Goal: Obtain resource: Download file/media

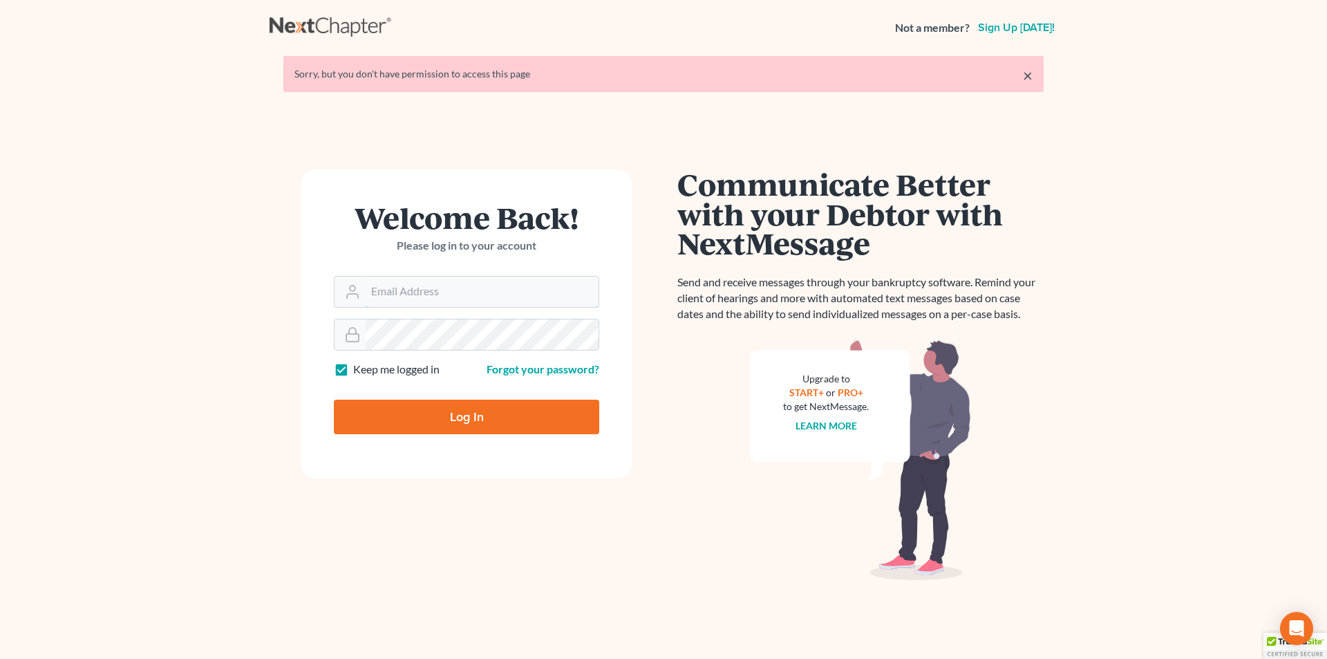
type input "skp@dimentfirm.com"
click at [364, 408] on input "Log In" at bounding box center [466, 416] width 265 height 35
type input "Thinking..."
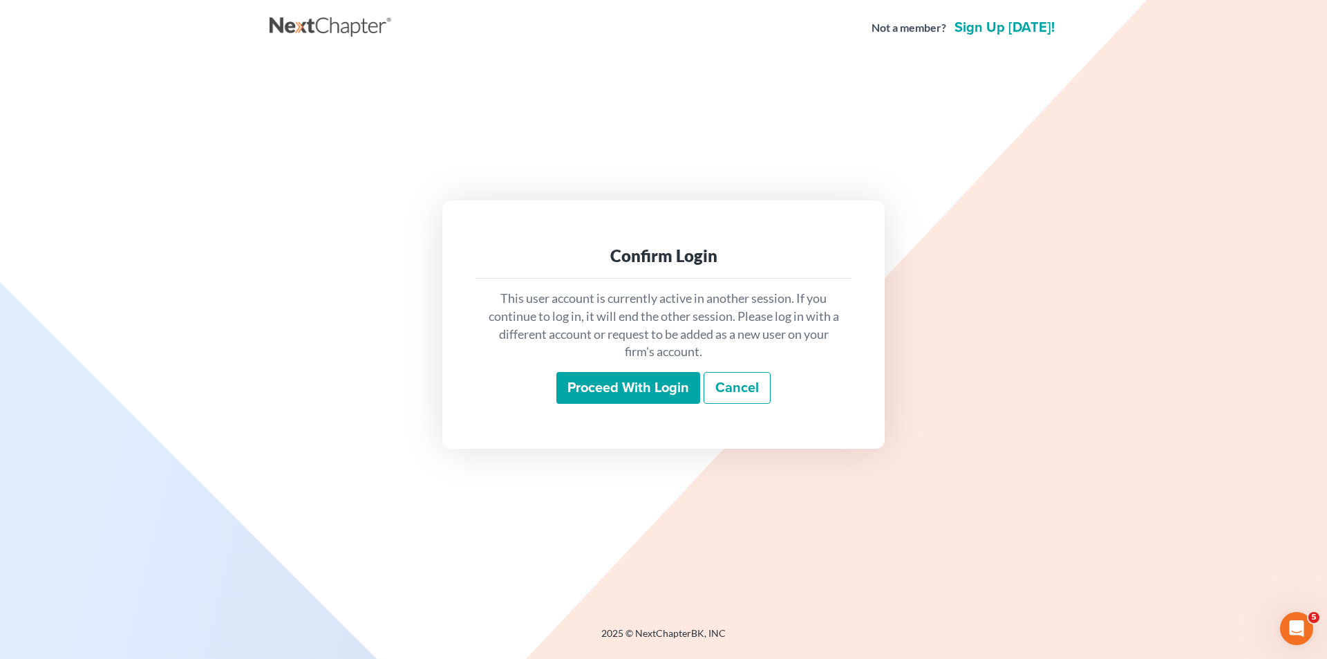
click at [587, 384] on input "Proceed with login" at bounding box center [628, 388] width 144 height 32
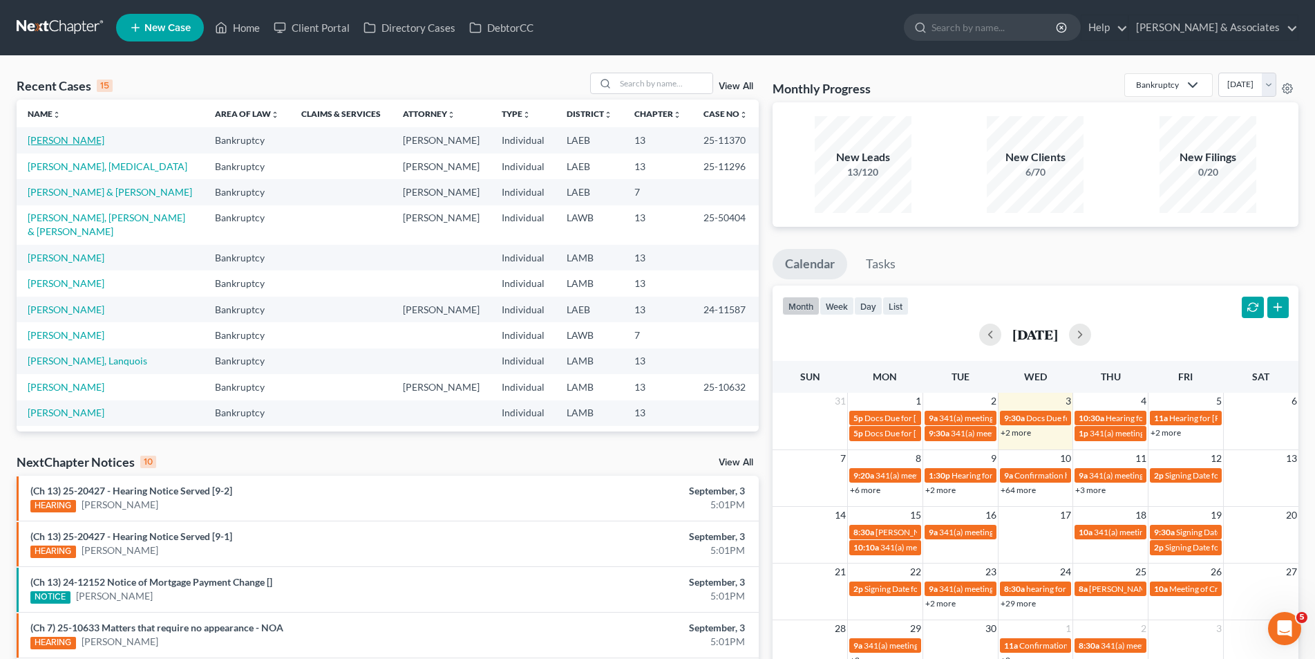
click at [69, 142] on link "[PERSON_NAME]" at bounding box center [66, 140] width 77 height 12
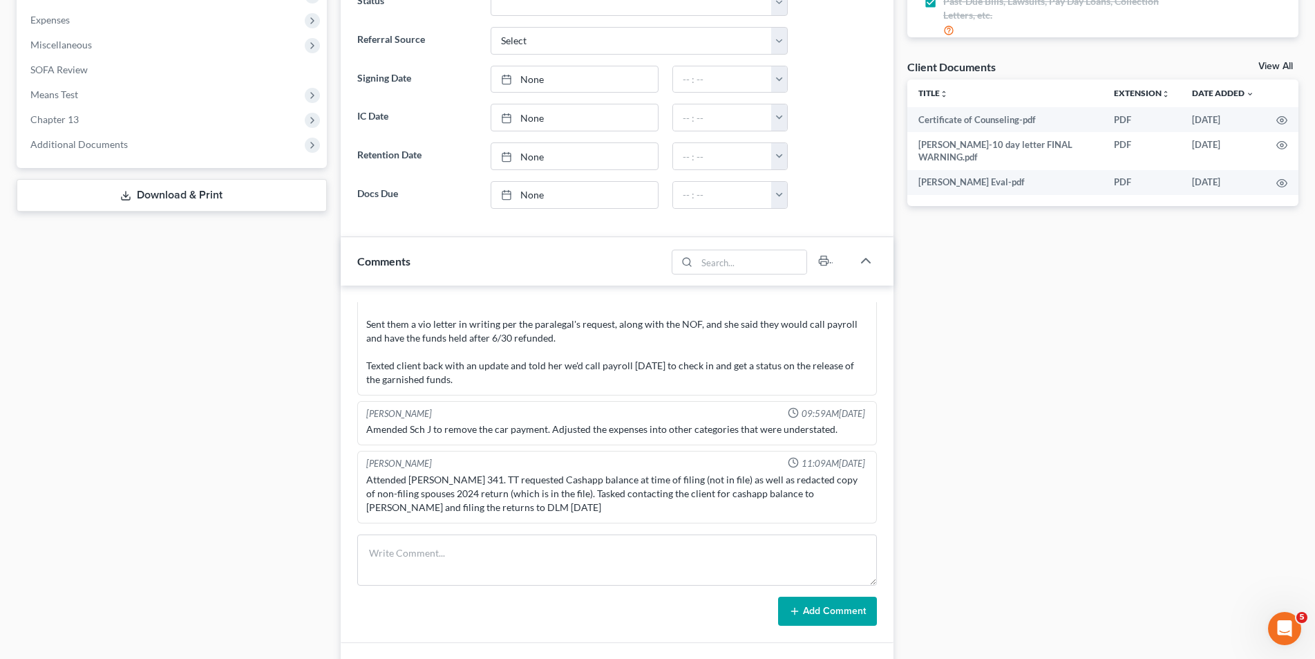
scroll to position [484, 0]
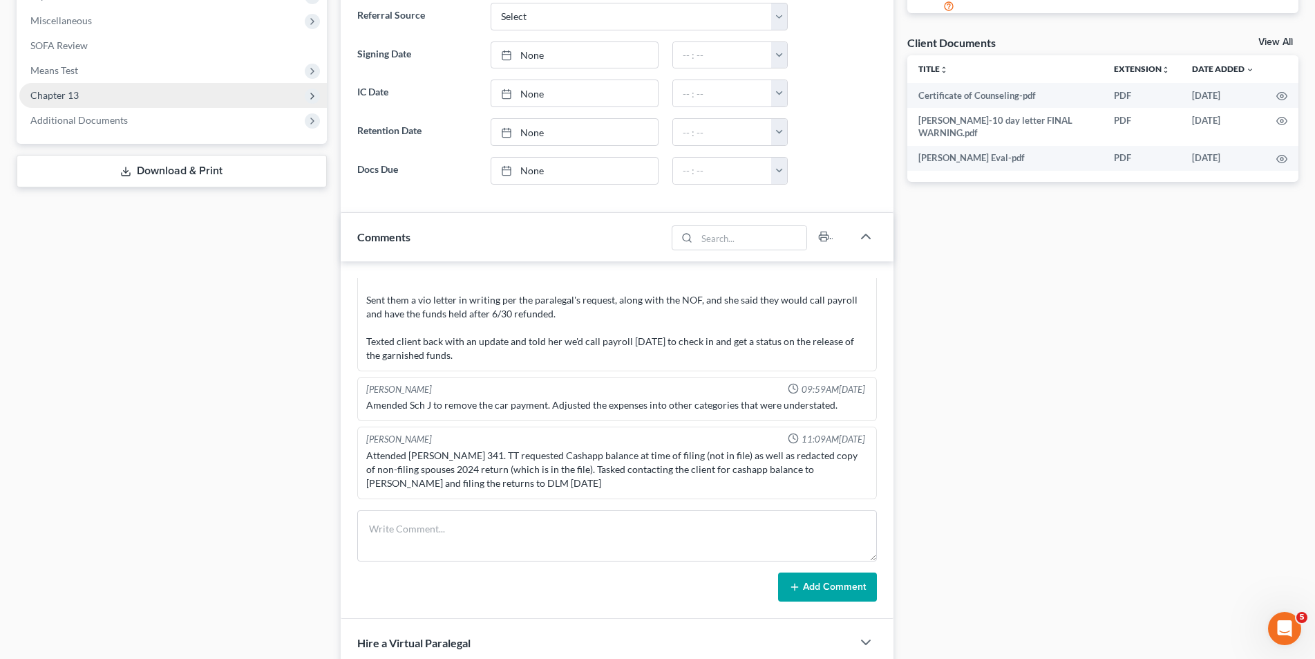
click at [98, 104] on span "Chapter 13" at bounding box center [173, 95] width 308 height 25
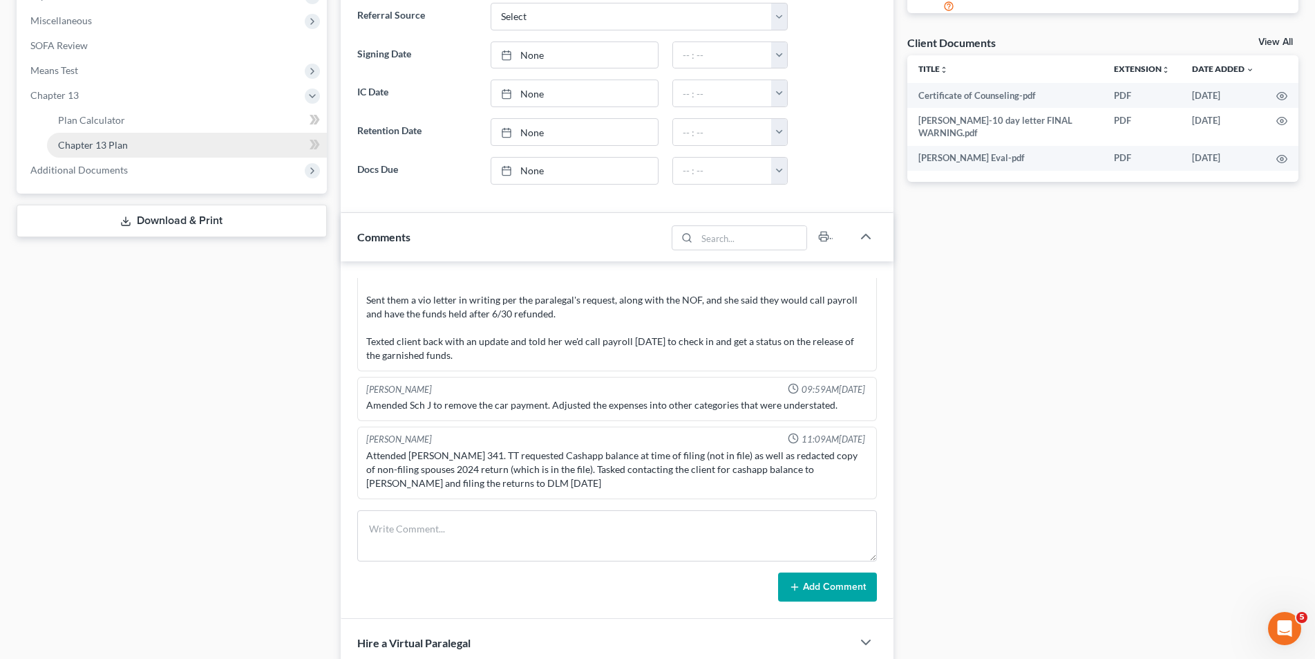
click at [103, 133] on link "Chapter 13 Plan" at bounding box center [187, 145] width 280 height 25
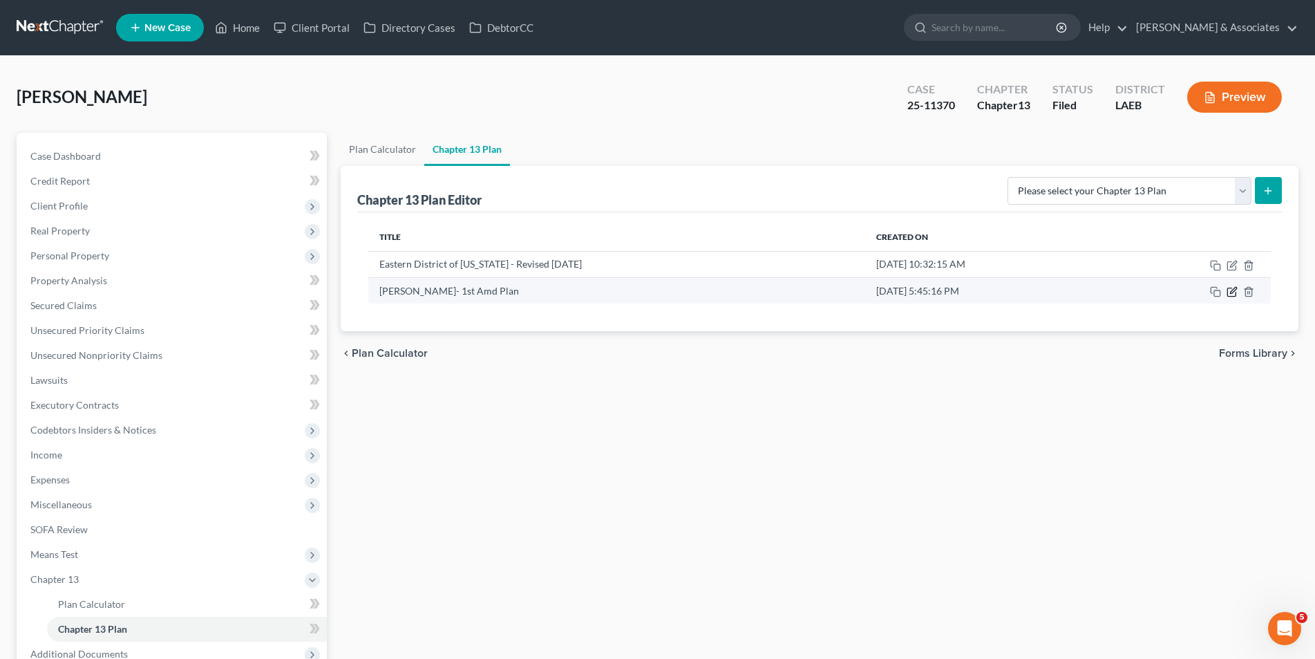
click at [1229, 290] on icon "button" at bounding box center [1232, 291] width 11 height 11
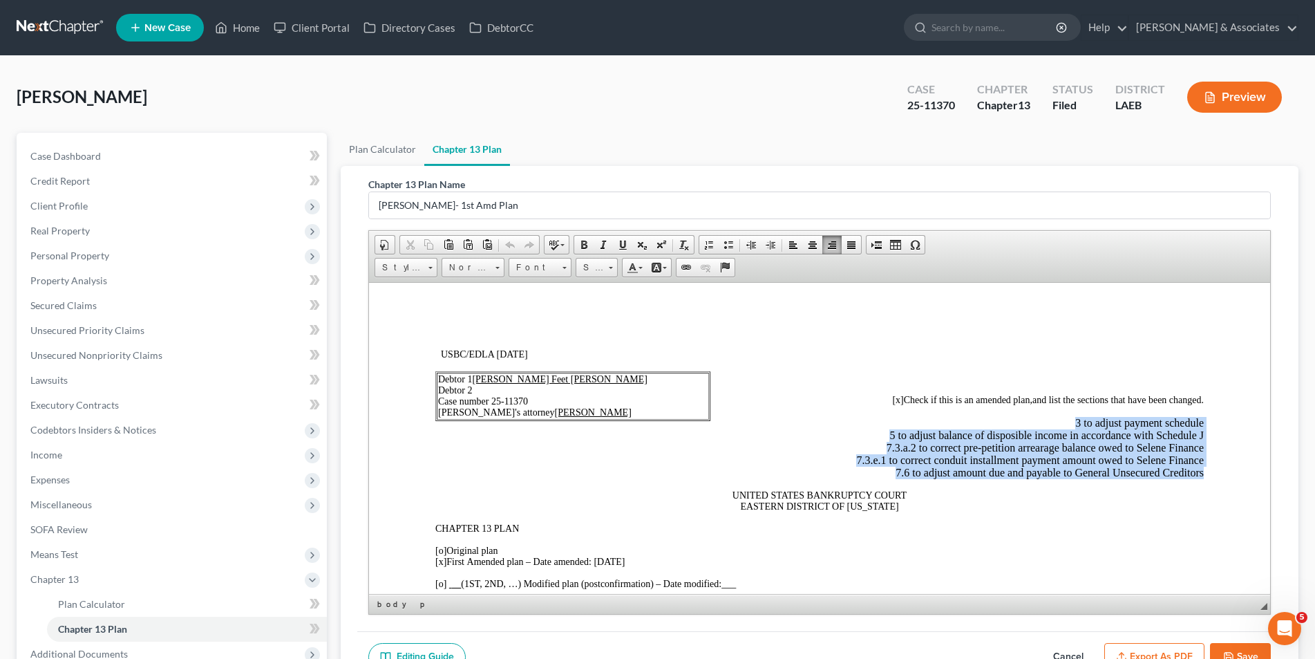
drag, startPoint x: 1194, startPoint y: 471, endPoint x: 1057, endPoint y: 422, distance: 146.0
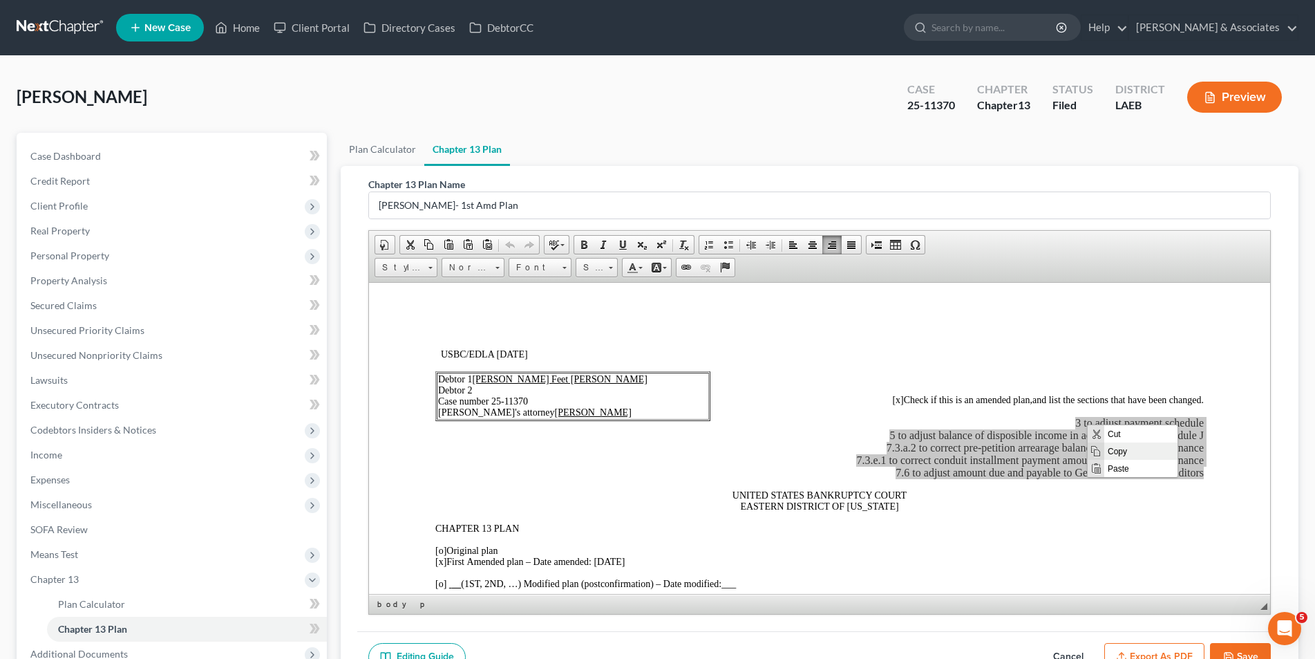
click at [1105, 448] on span "Copy" at bounding box center [1140, 450] width 73 height 17
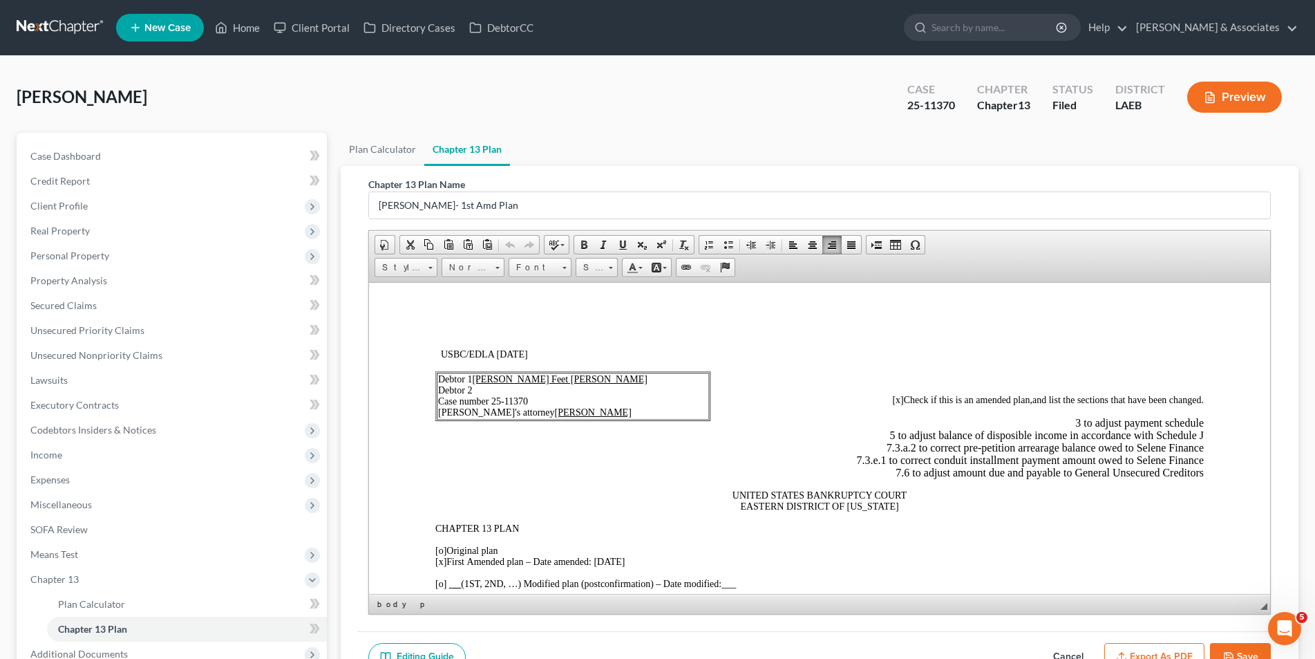
click at [922, 402] on span "[x] Check if this is an amended plan," at bounding box center [957, 399] width 150 height 10
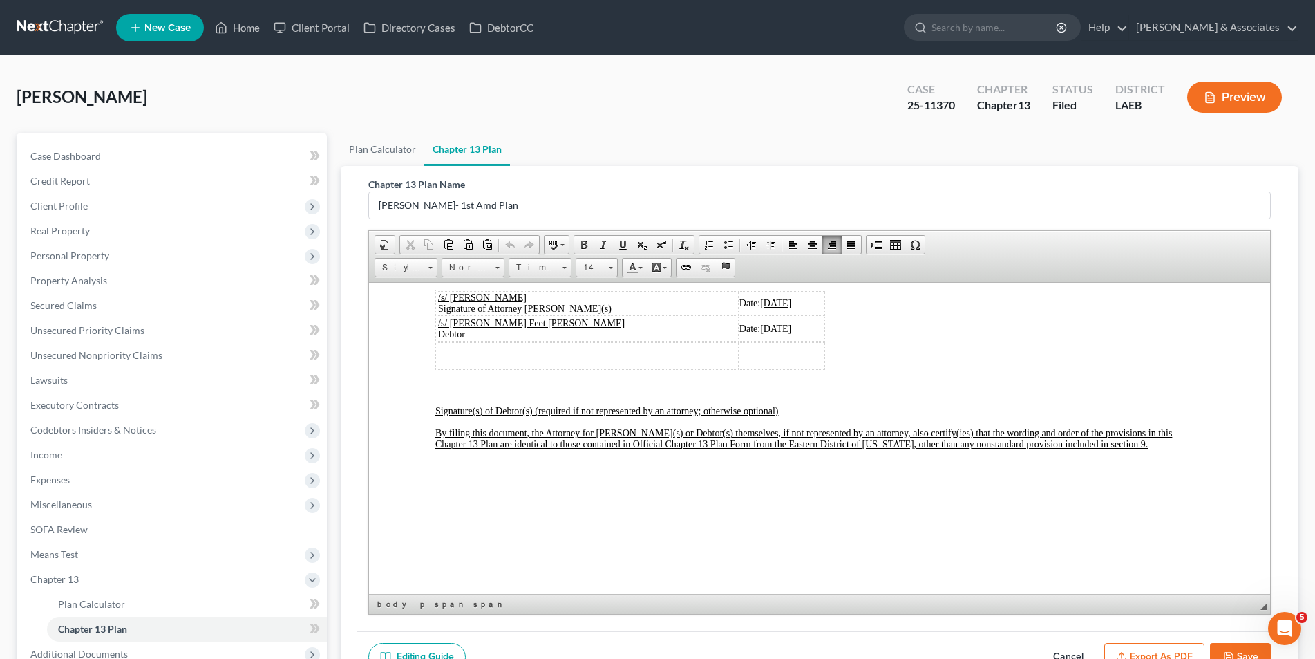
scroll to position [4216, 0]
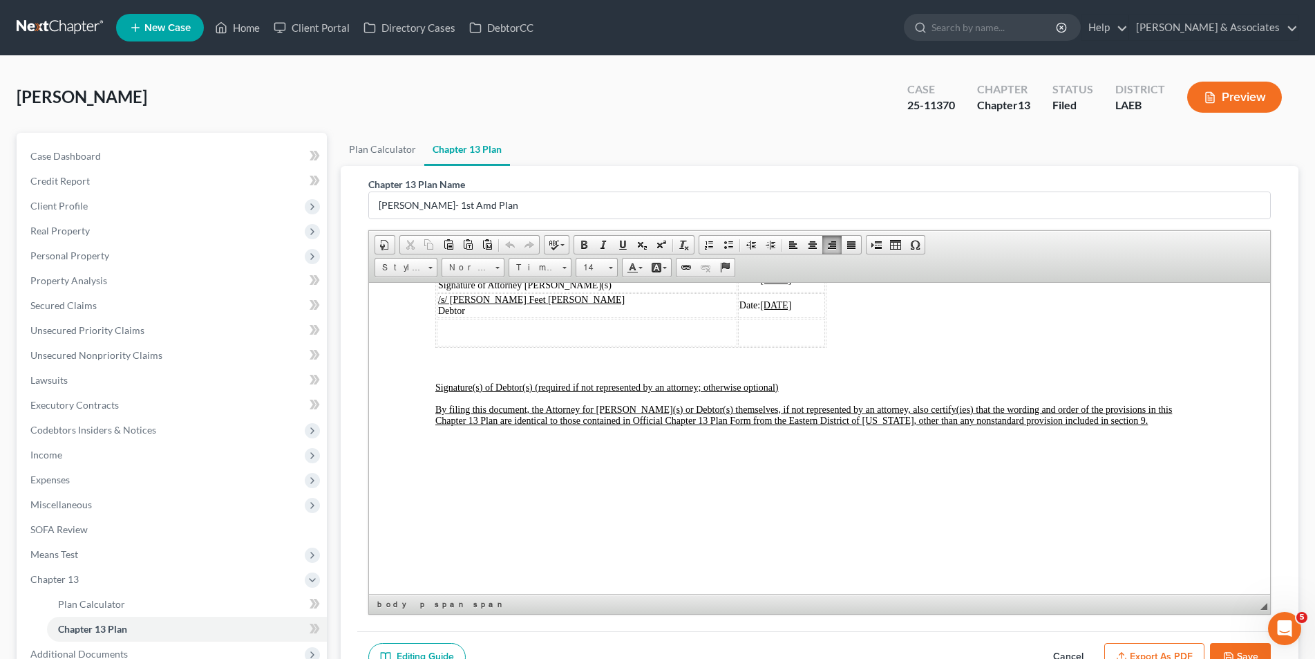
click at [1236, 648] on button "Save" at bounding box center [1240, 657] width 61 height 29
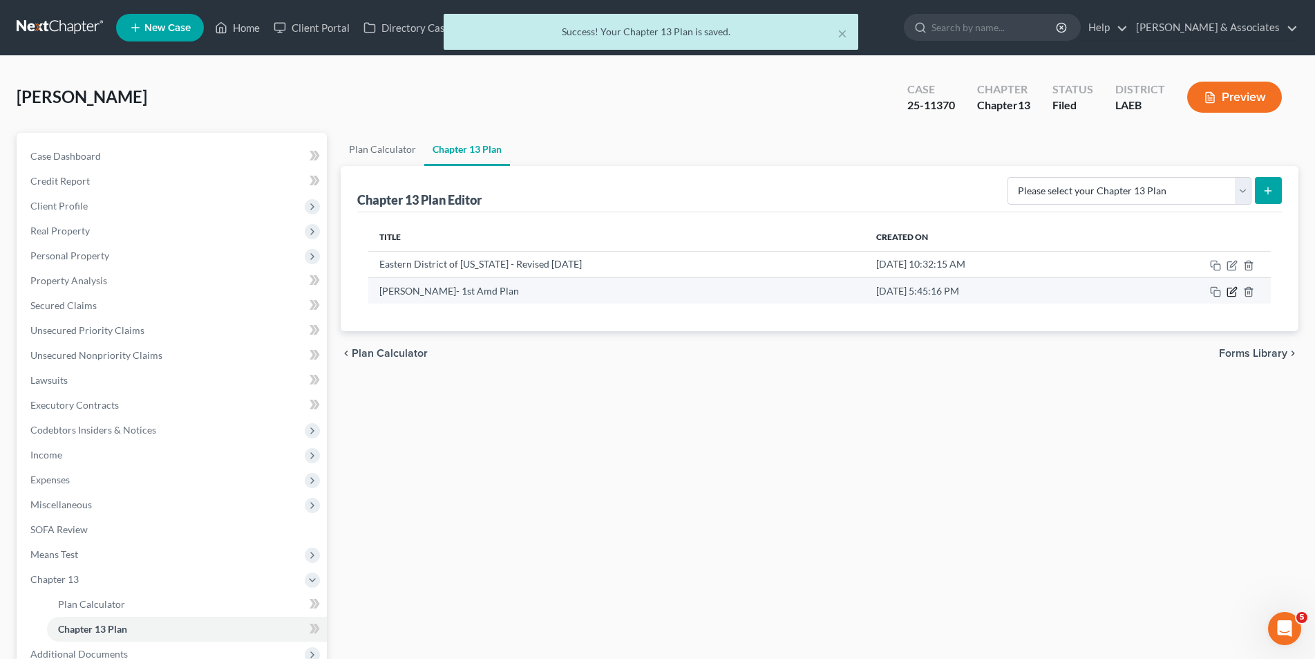
click at [1227, 294] on icon "button" at bounding box center [1231, 292] width 8 height 8
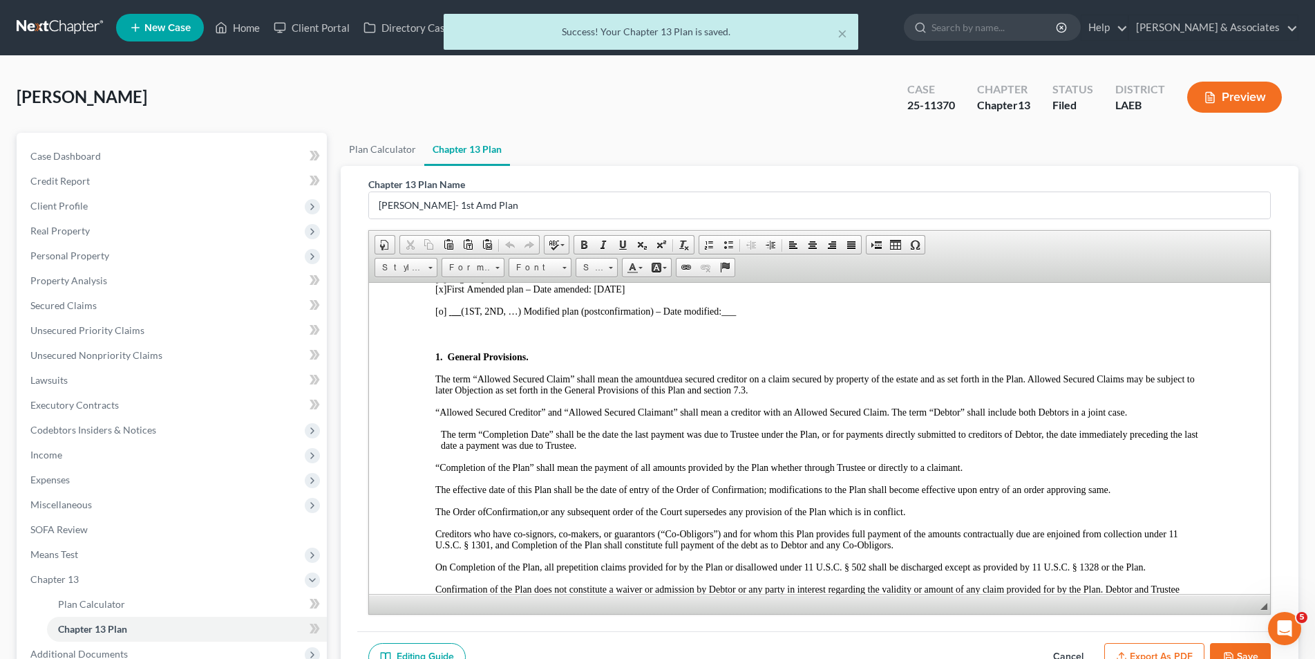
scroll to position [276, 0]
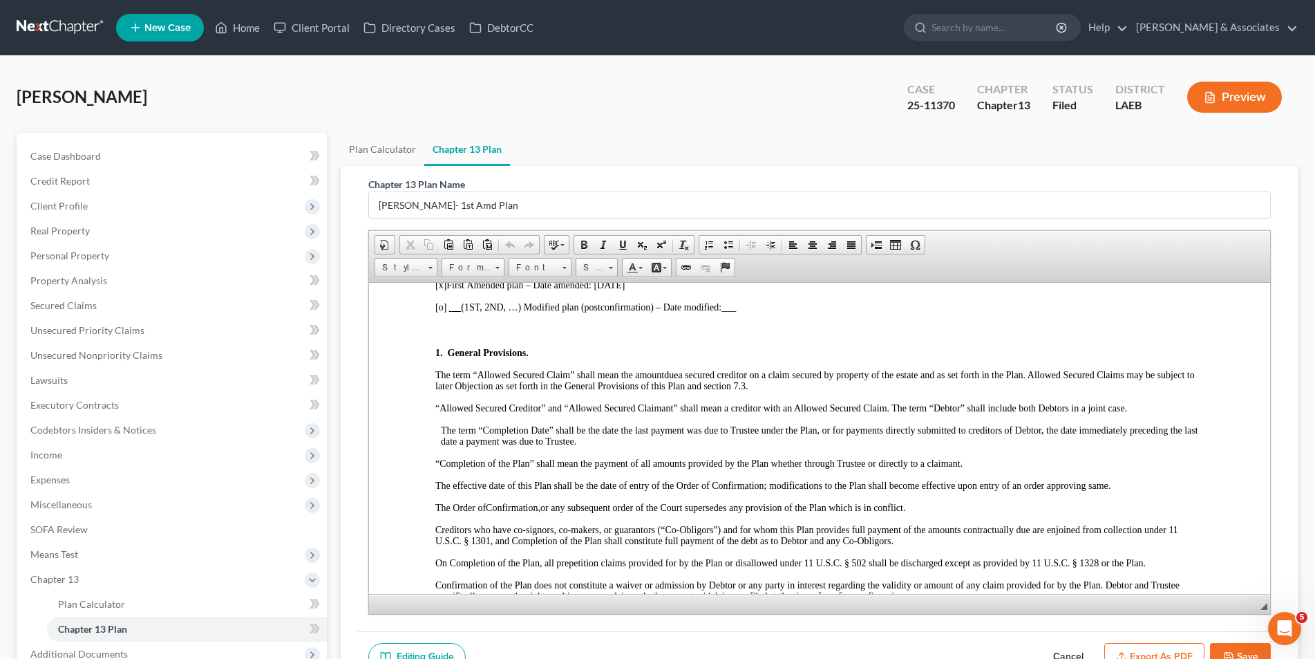
click at [1140, 649] on button "Export as PDF" at bounding box center [1154, 657] width 100 height 29
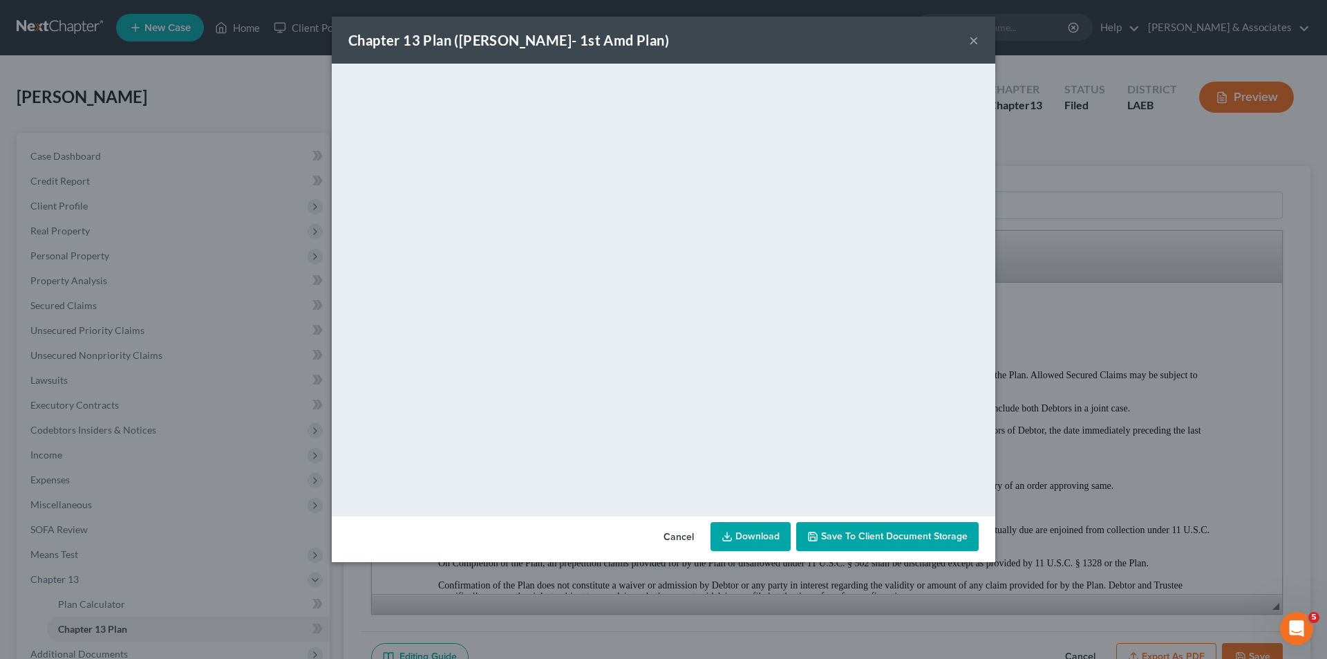
click at [973, 39] on button "×" at bounding box center [974, 40] width 10 height 17
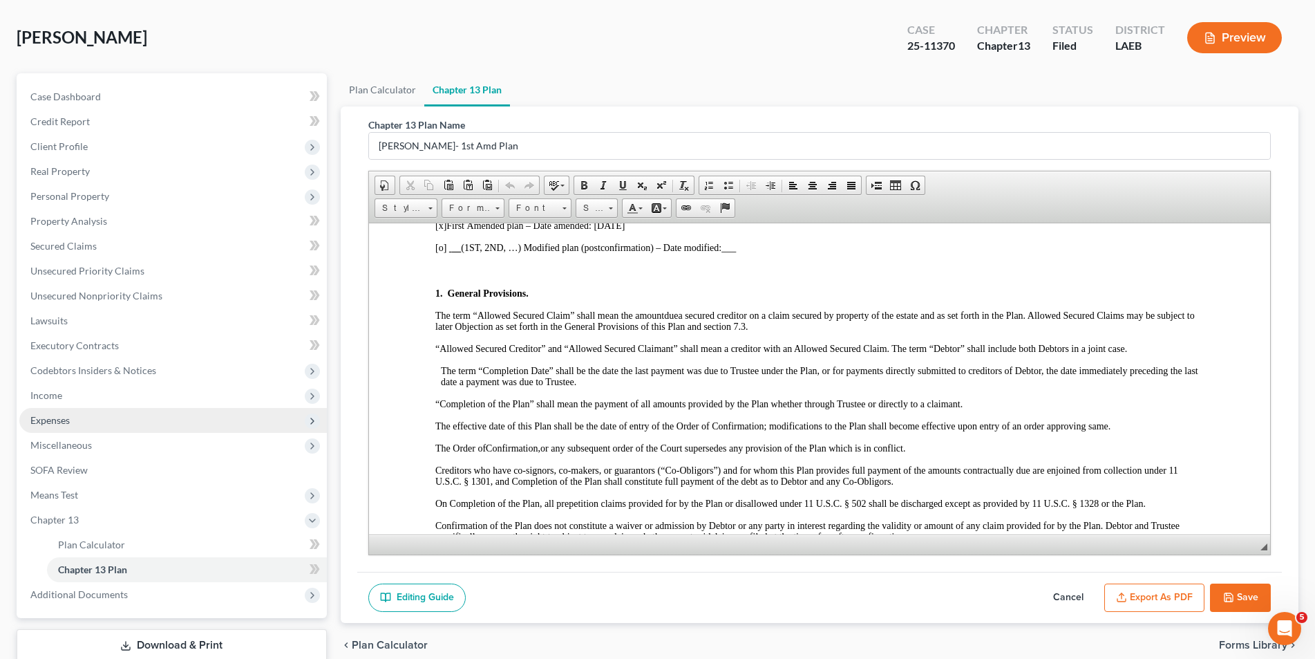
scroll to position [119, 0]
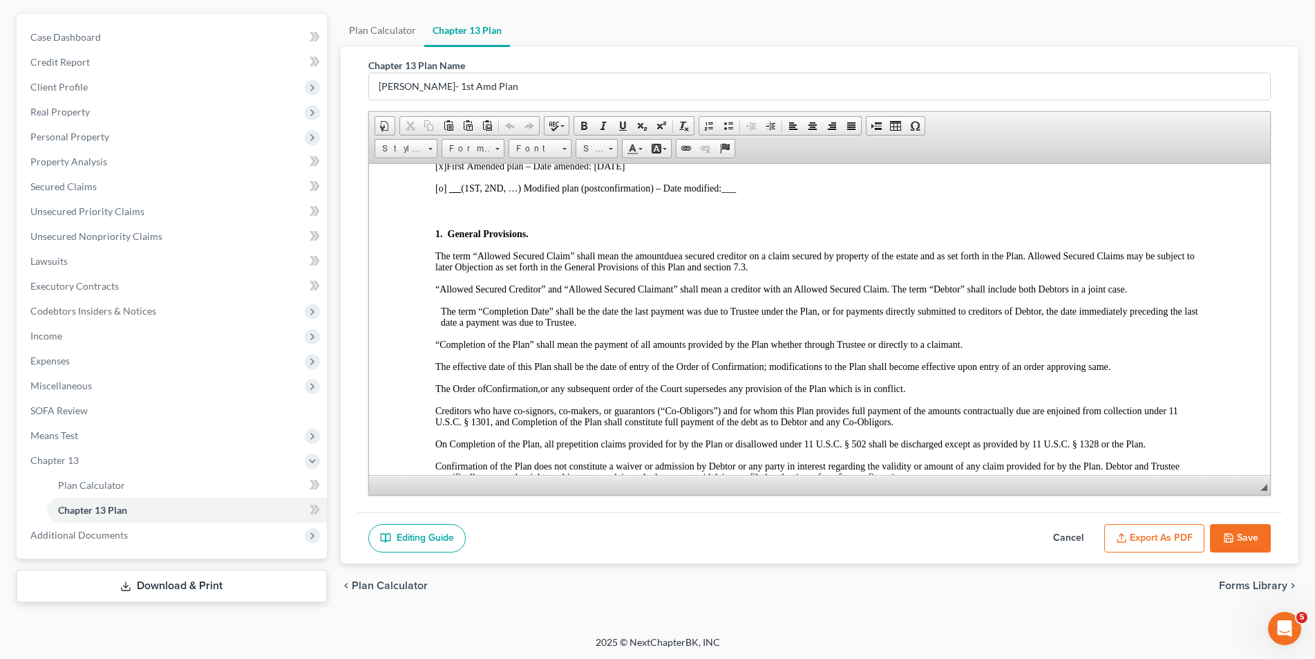
click at [189, 576] on link "Download & Print" at bounding box center [172, 585] width 310 height 32
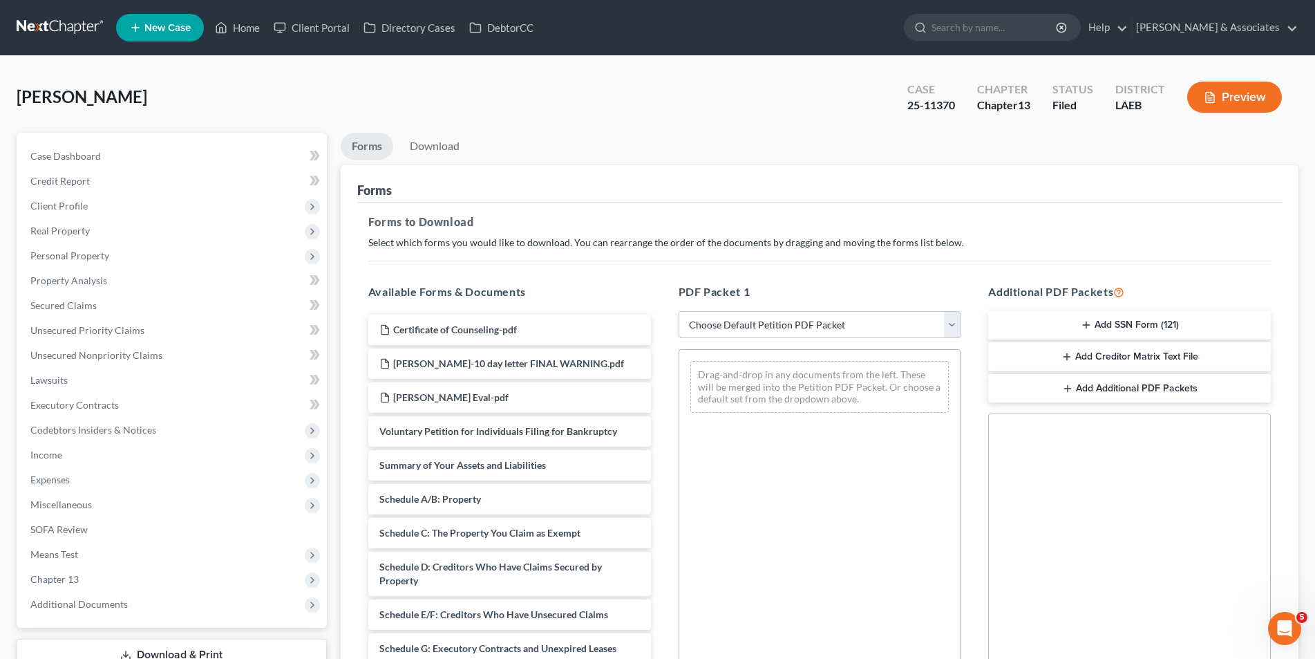
click at [946, 323] on select "Choose Default Petition PDF Packet Complete Bankruptcy Petition (all forms and …" at bounding box center [820, 325] width 283 height 28
select select "2"
click at [679, 311] on select "Choose Default Petition PDF Packet Complete Bankruptcy Petition (all forms and …" at bounding box center [820, 325] width 283 height 28
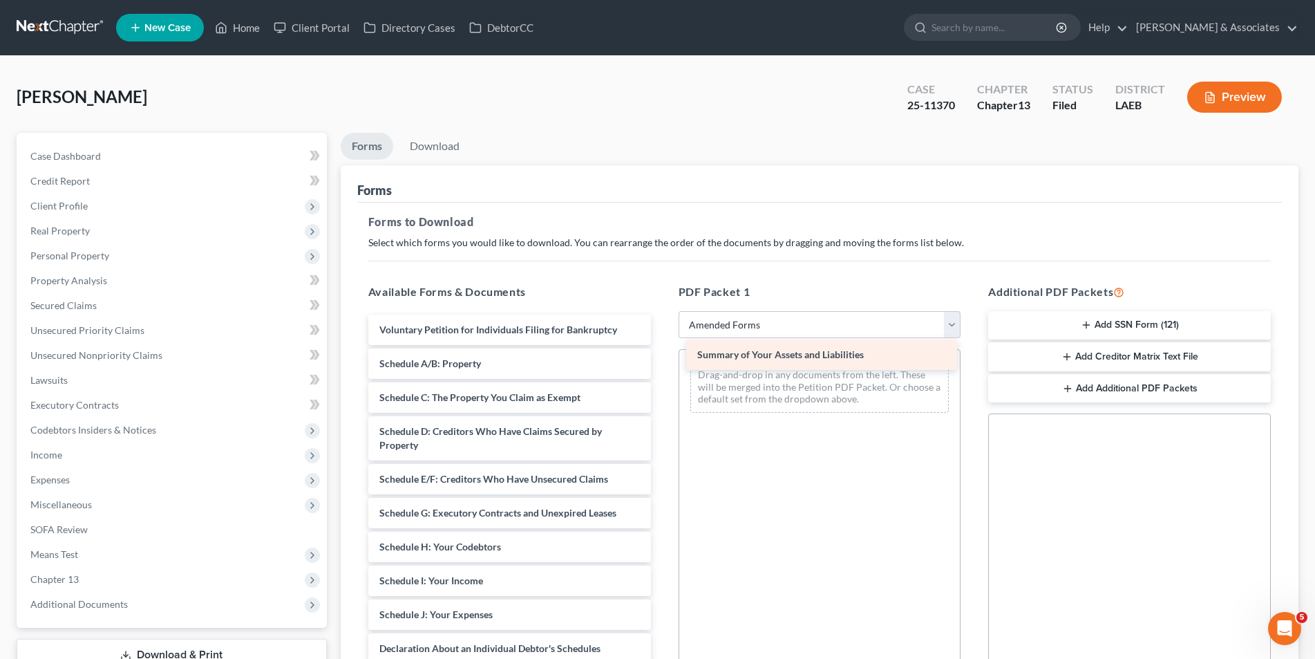
drag, startPoint x: 457, startPoint y: 364, endPoint x: 775, endPoint y: 355, distance: 318.0
click at [662, 355] on div "Summary of Your Assets and Liabilities Voluntary Petition for Individuals Filin…" at bounding box center [509, 604] width 305 height 580
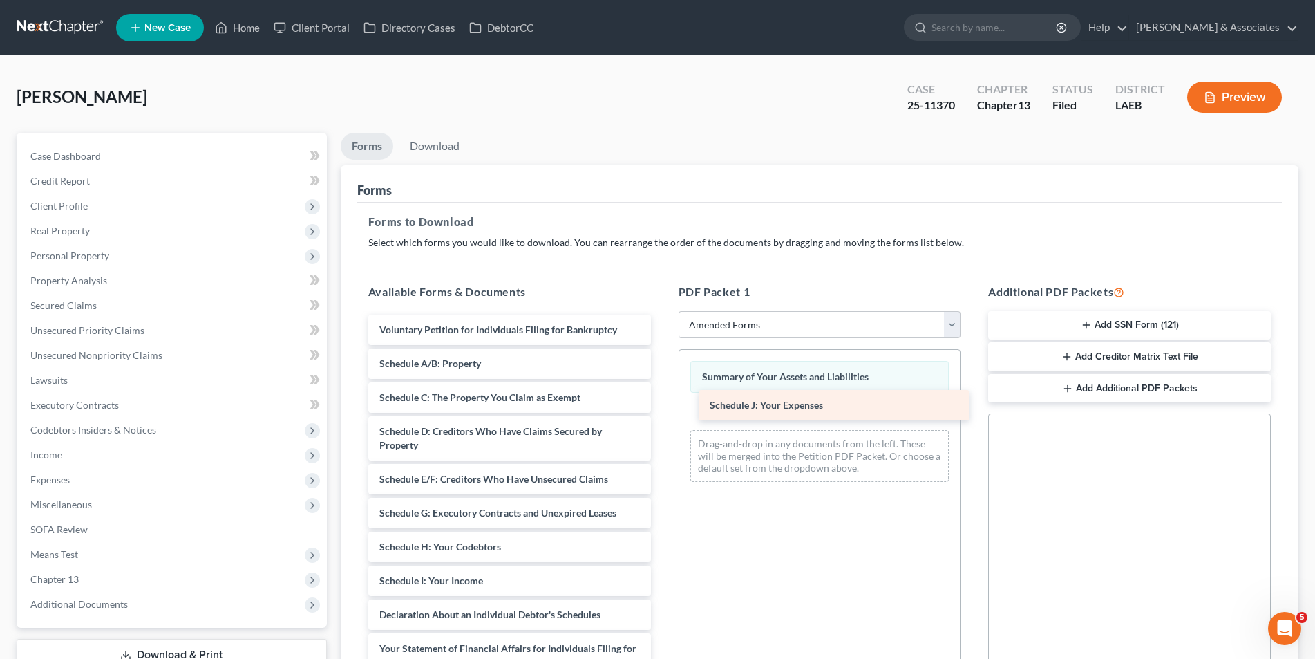
drag, startPoint x: 444, startPoint y: 616, endPoint x: 774, endPoint y: 406, distance: 391.1
click at [662, 406] on div "Schedule J: Your Expenses Voluntary Petition for Individuals Filing for Bankrup…" at bounding box center [509, 587] width 305 height 546
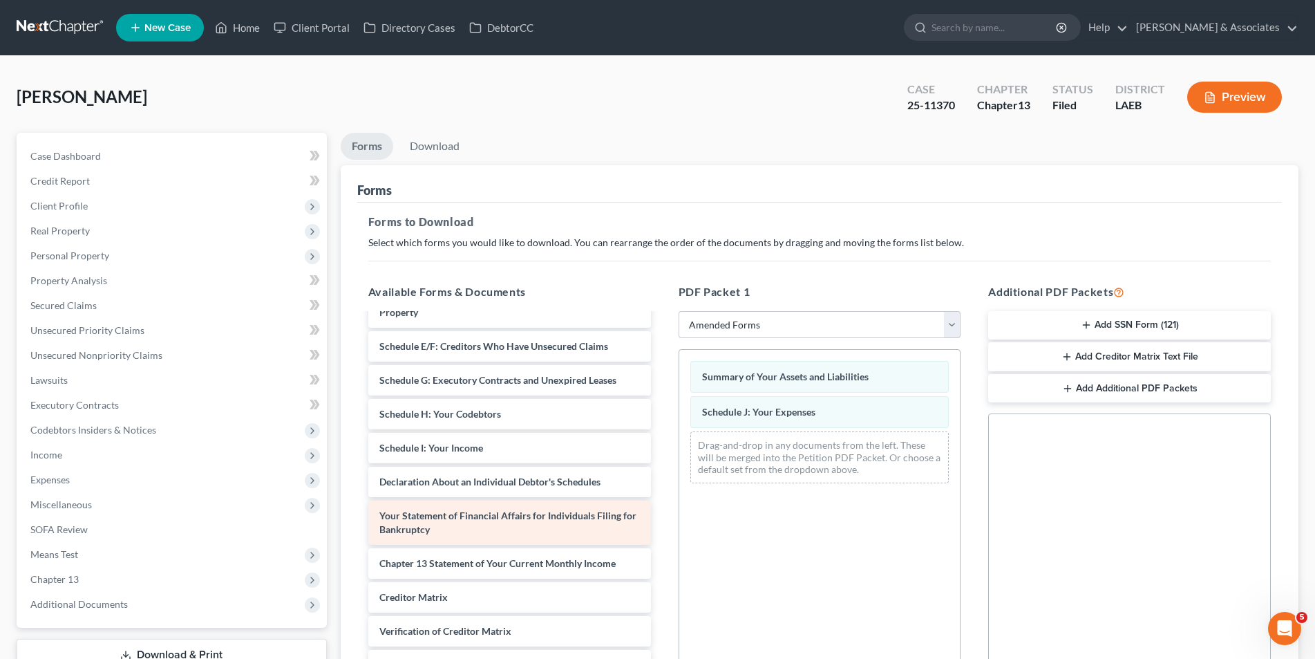
scroll to position [138, 0]
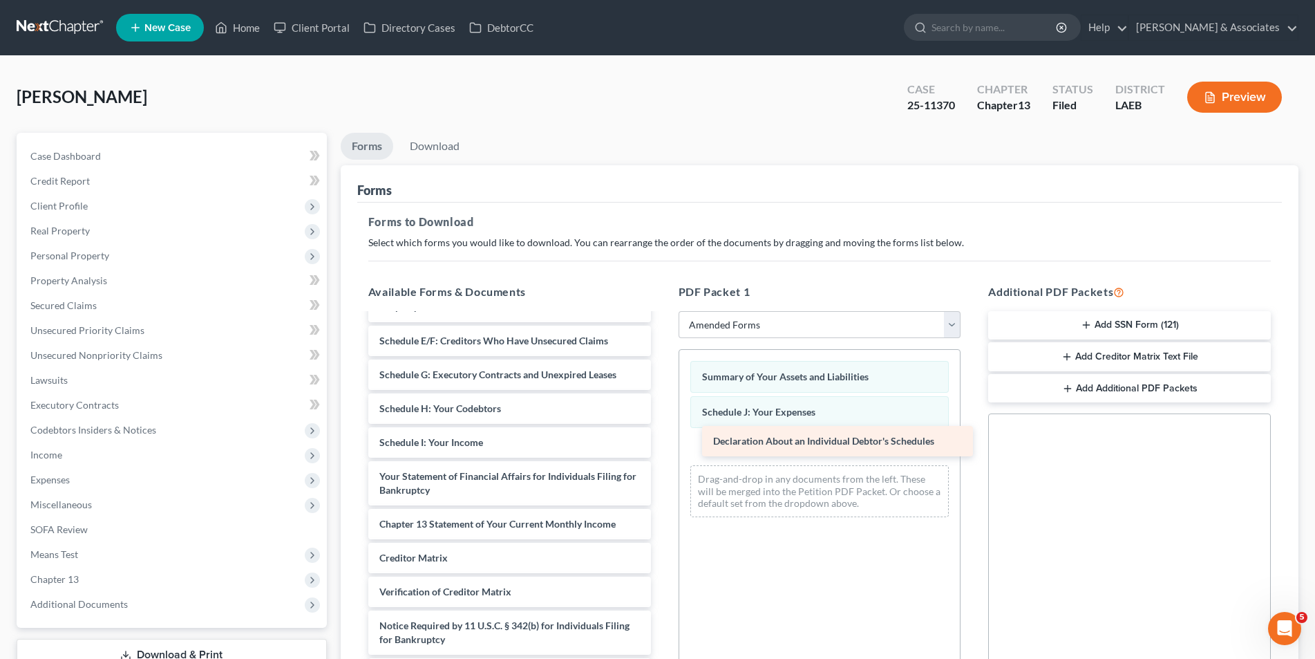
drag, startPoint x: 545, startPoint y: 484, endPoint x: 878, endPoint y: 449, distance: 335.6
click at [662, 449] on div "Declaration About an Individual Debtor's Schedules Voluntary Petition for Indiv…" at bounding box center [509, 432] width 305 height 512
click at [1030, 393] on button "Add Additional PDF Packets" at bounding box center [1129, 388] width 283 height 29
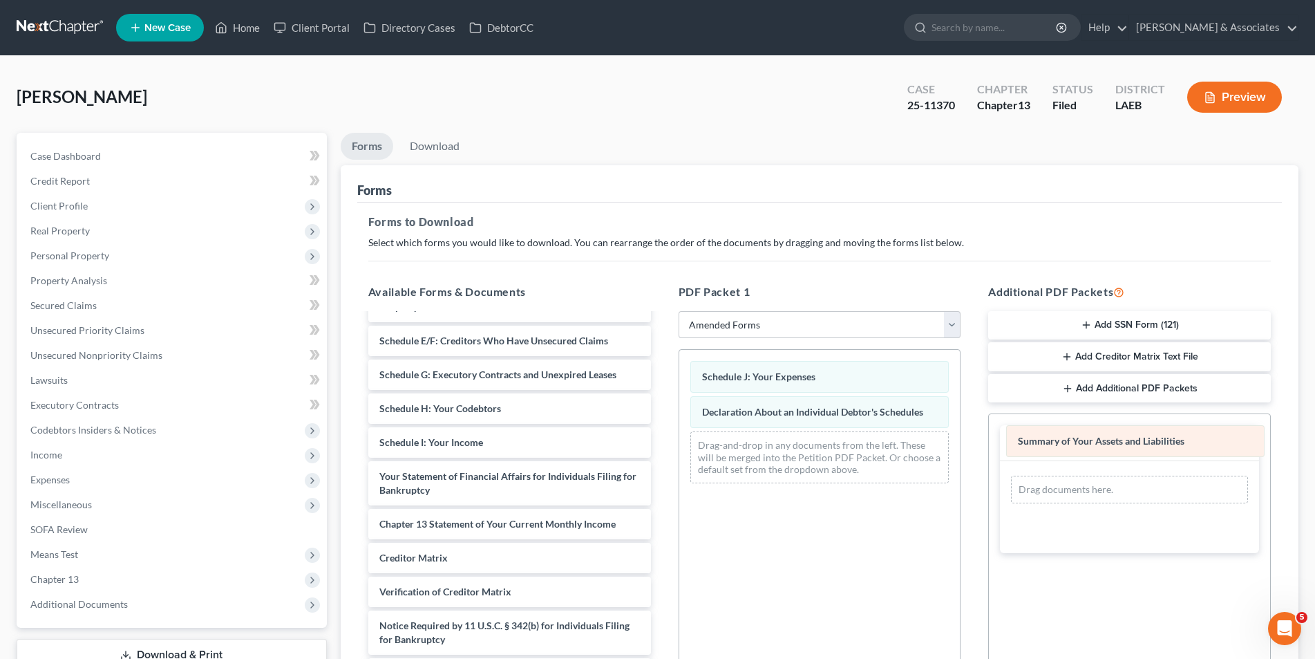
drag, startPoint x: 900, startPoint y: 383, endPoint x: 1216, endPoint y: 447, distance: 322.3
click at [961, 447] on div "Summary of Your Assets and Liabilities Summary of Your Assets and Liabilities S…" at bounding box center [819, 422] width 281 height 144
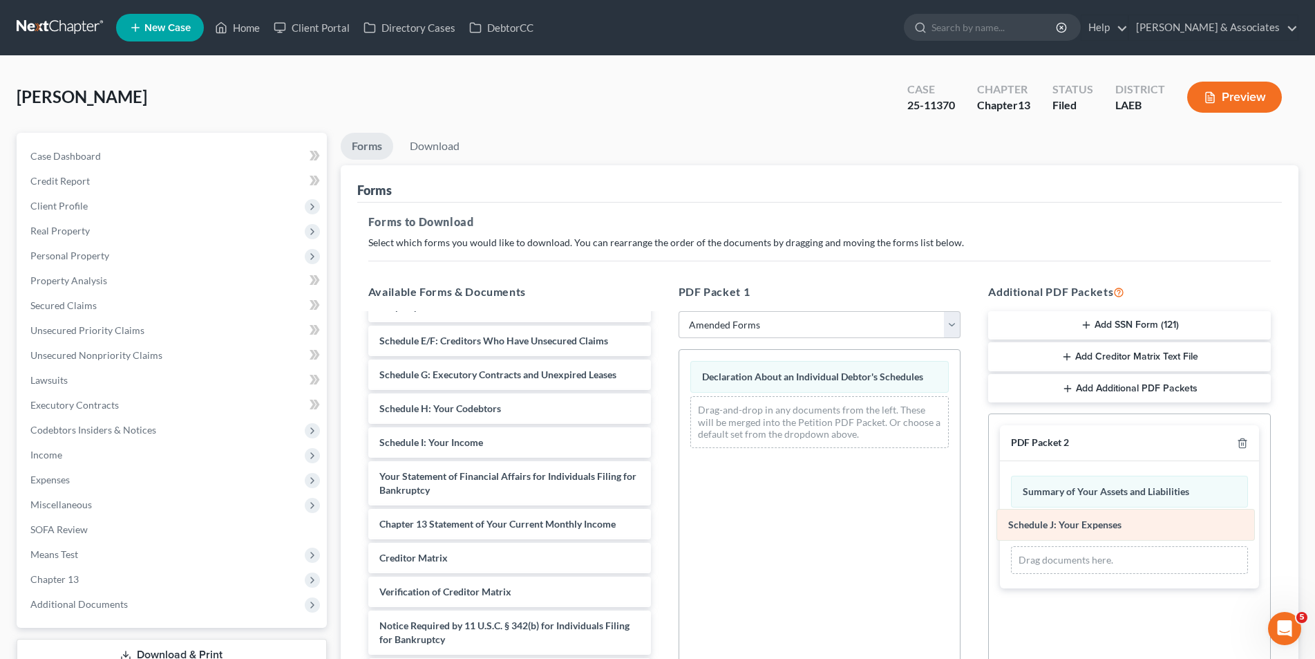
drag, startPoint x: 867, startPoint y: 378, endPoint x: 1173, endPoint y: 526, distance: 340.0
click at [961, 459] on div "Schedule J: Your Expenses Schedule J: Your Expenses Declaration About an Indivi…" at bounding box center [819, 404] width 281 height 109
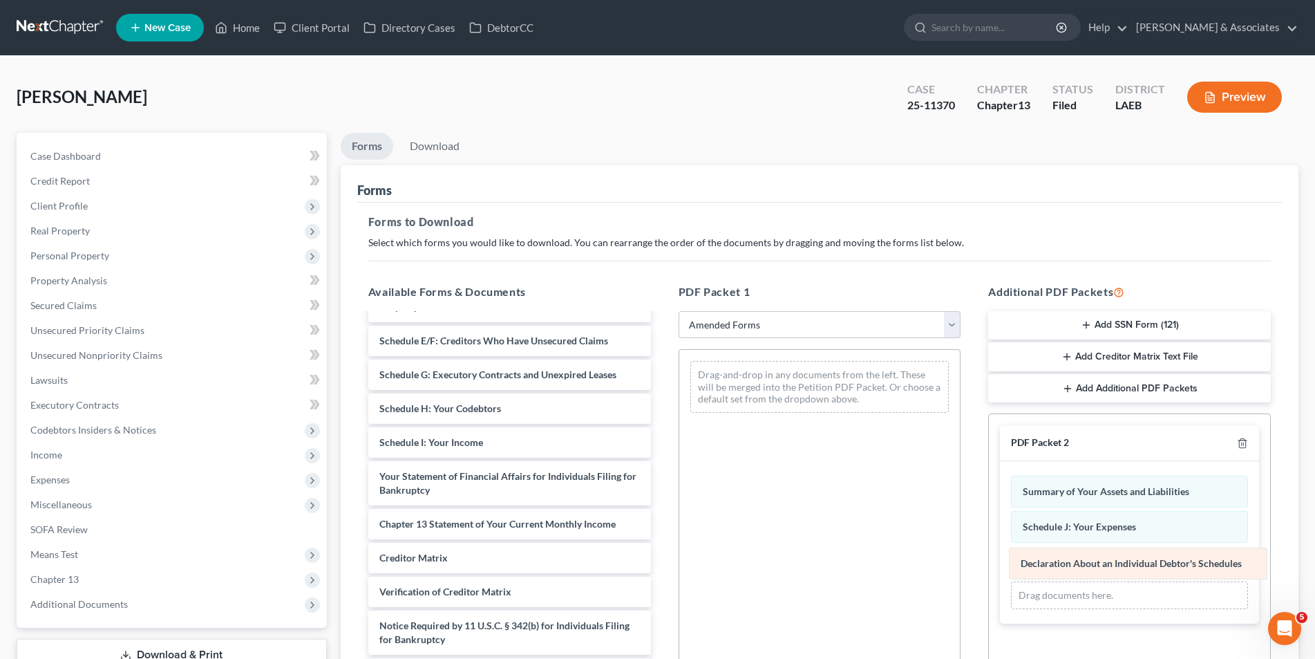
drag, startPoint x: 869, startPoint y: 385, endPoint x: 1188, endPoint y: 572, distance: 369.2
click at [961, 424] on div "Declaration About an Individual Debtor's Schedules Declaration About an Individ…" at bounding box center [819, 387] width 281 height 74
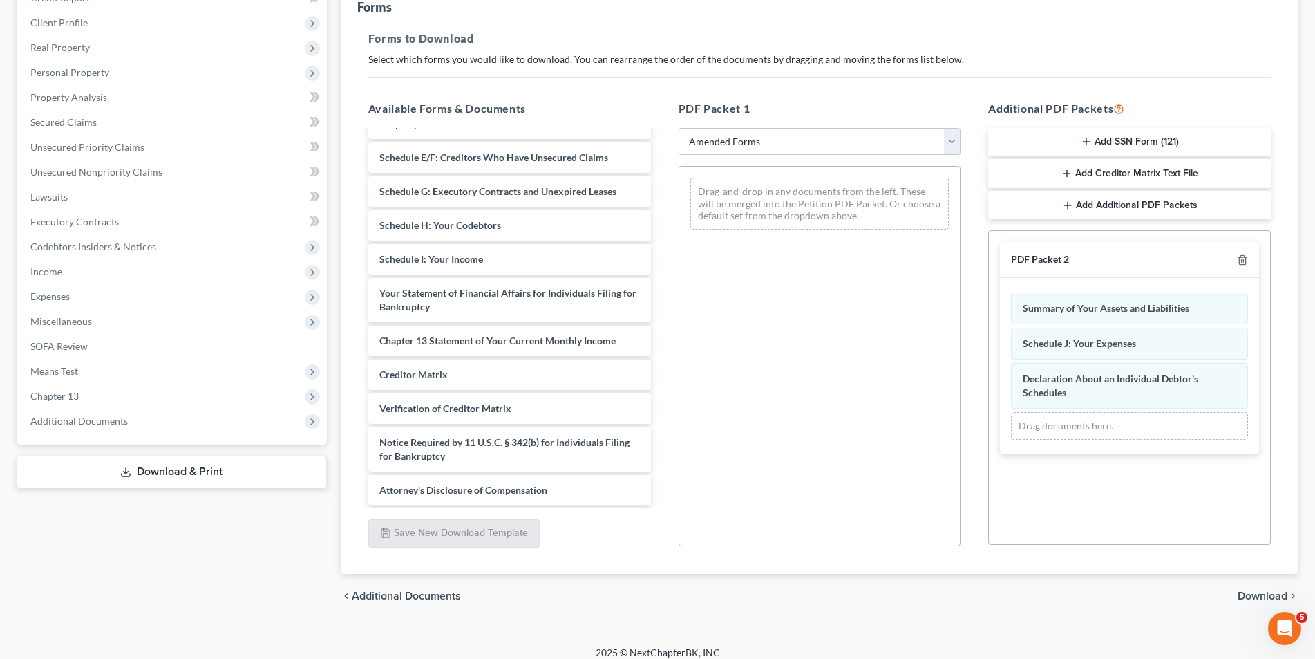
scroll to position [195, 0]
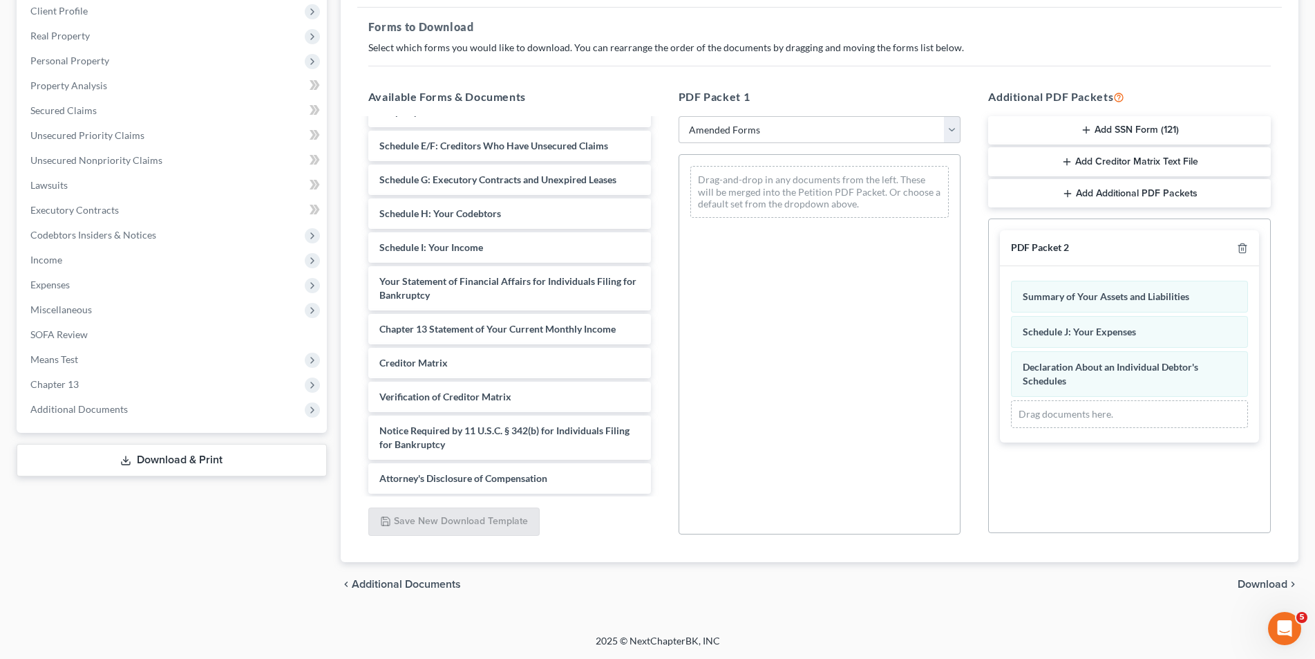
click at [1282, 583] on span "Download" at bounding box center [1263, 583] width 50 height 11
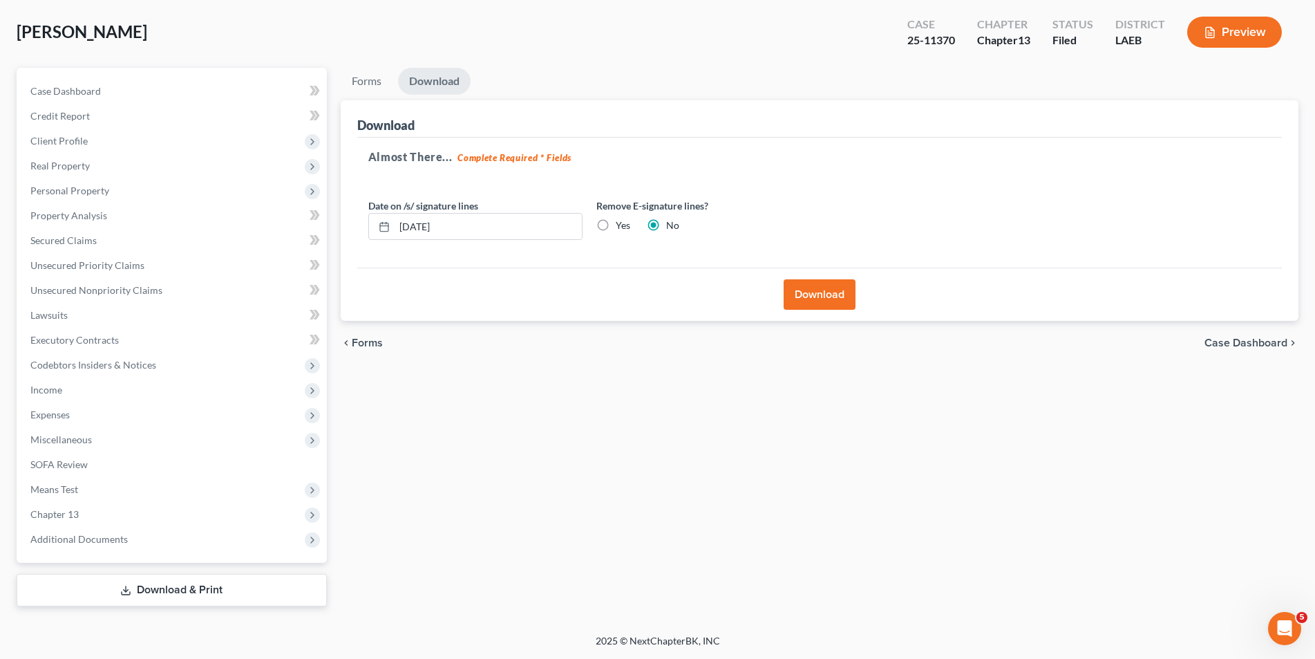
scroll to position [65, 0]
click at [831, 298] on button "Download" at bounding box center [820, 294] width 72 height 30
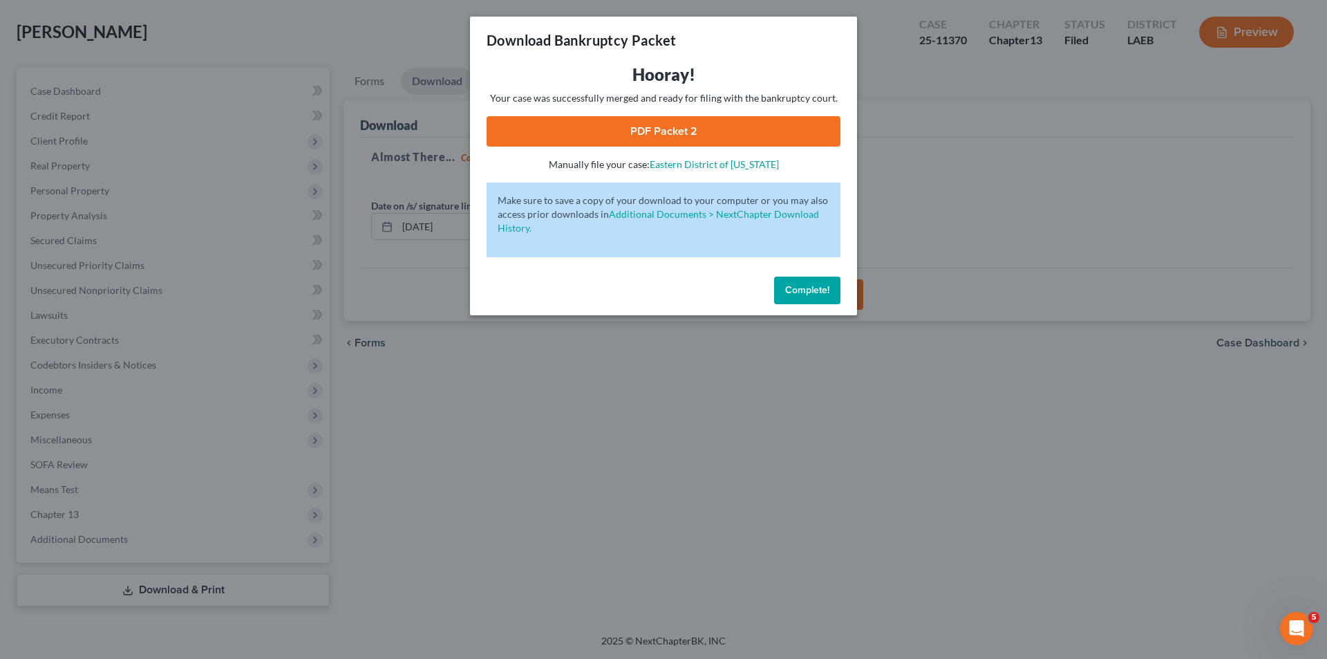
click at [785, 285] on span "Complete!" at bounding box center [807, 290] width 44 height 12
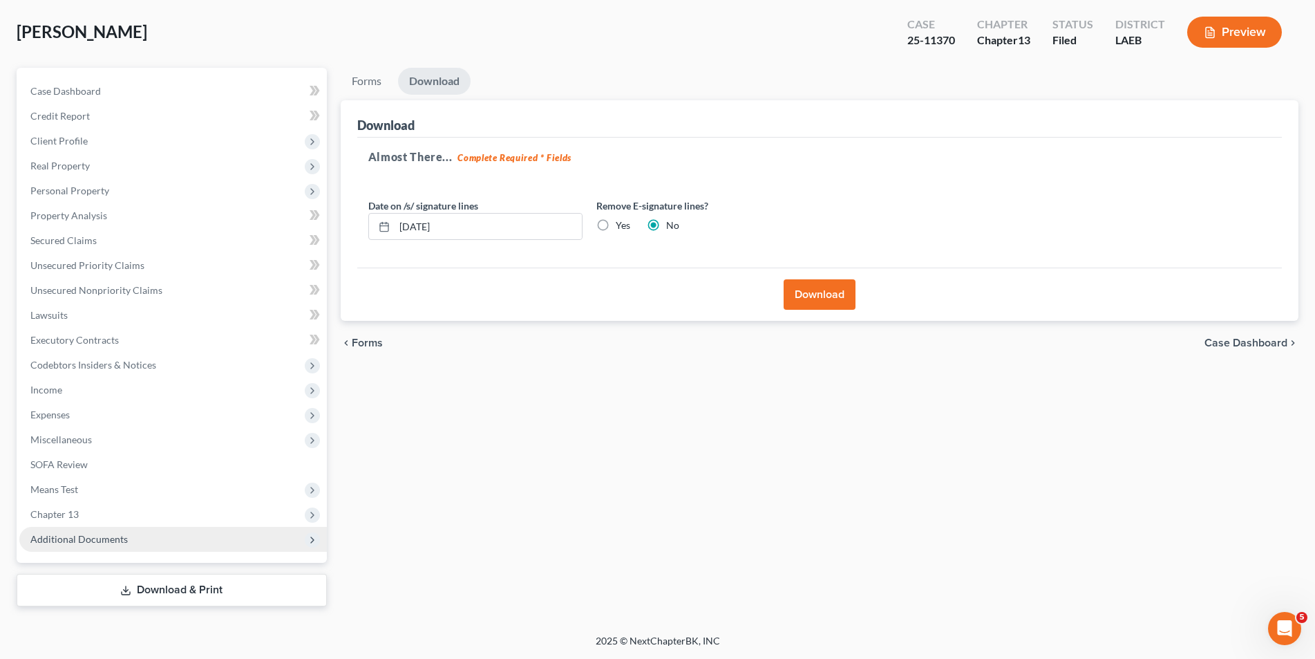
click at [130, 545] on span "Additional Documents" at bounding box center [173, 539] width 308 height 25
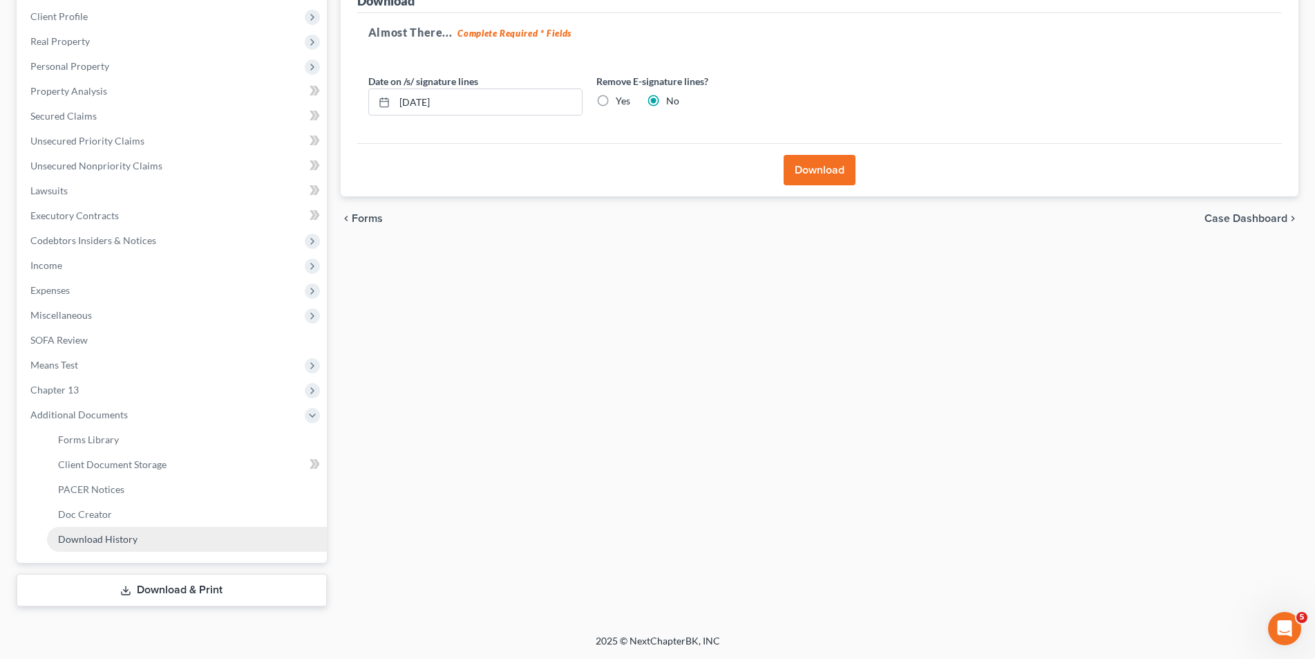
click at [131, 545] on link "Download History" at bounding box center [187, 539] width 280 height 25
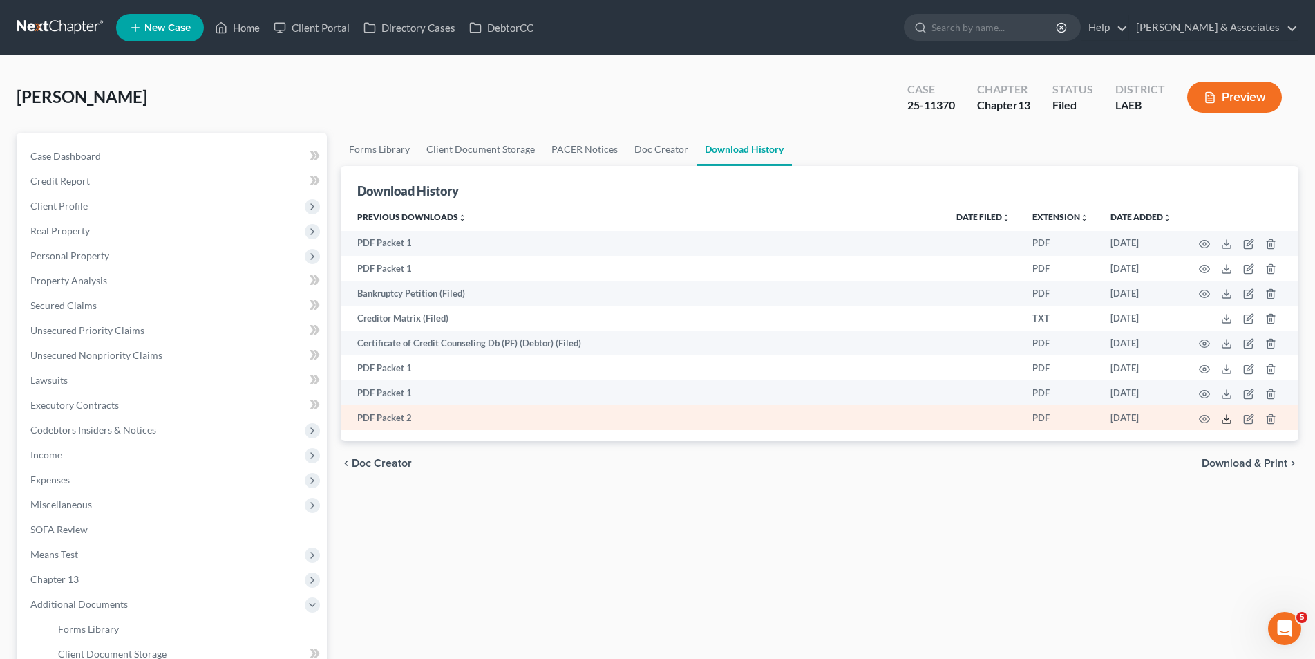
click at [1223, 419] on icon at bounding box center [1226, 418] width 11 height 11
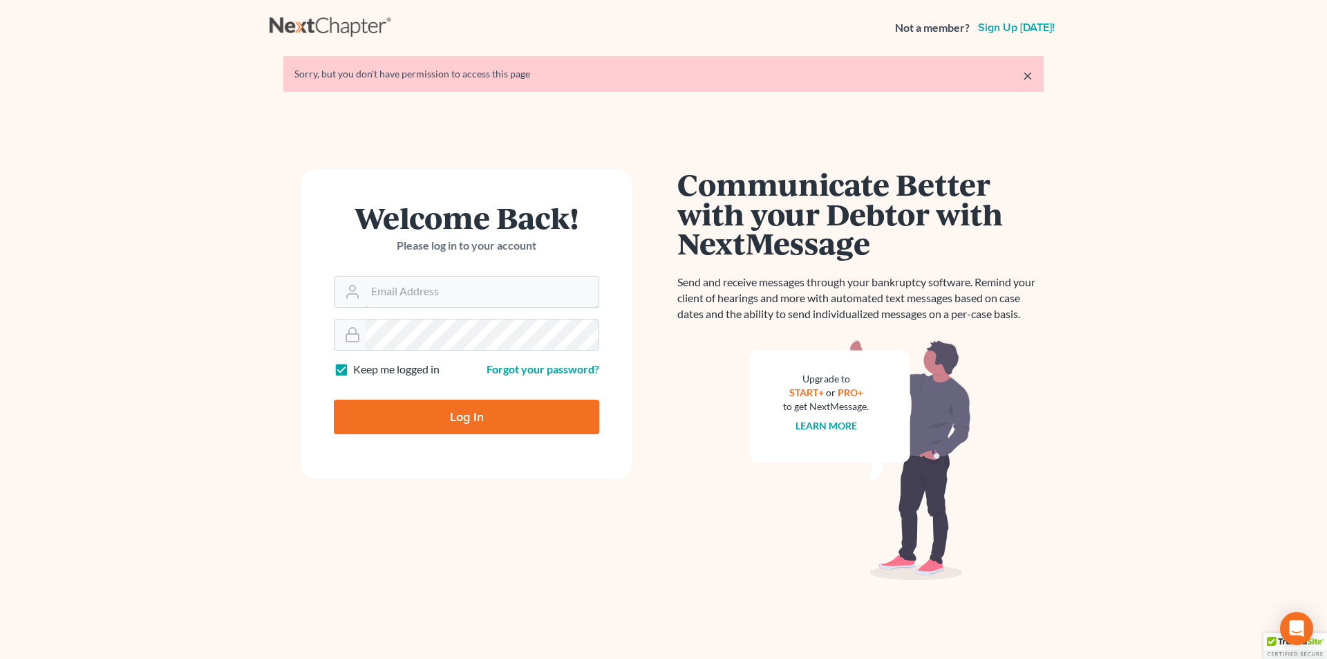
type input "skp@dimentfirm.com"
click at [455, 405] on input "Log In" at bounding box center [466, 416] width 265 height 35
type input "Thinking..."
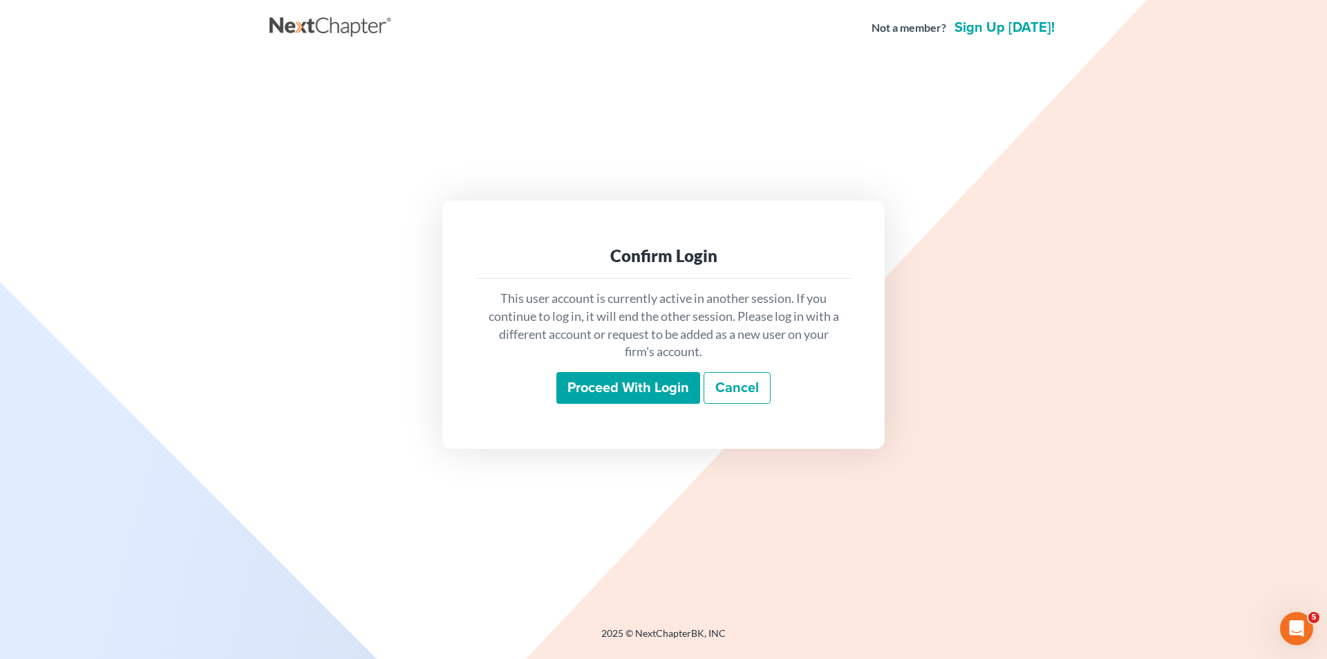
click at [639, 389] on input "Proceed with login" at bounding box center [628, 388] width 144 height 32
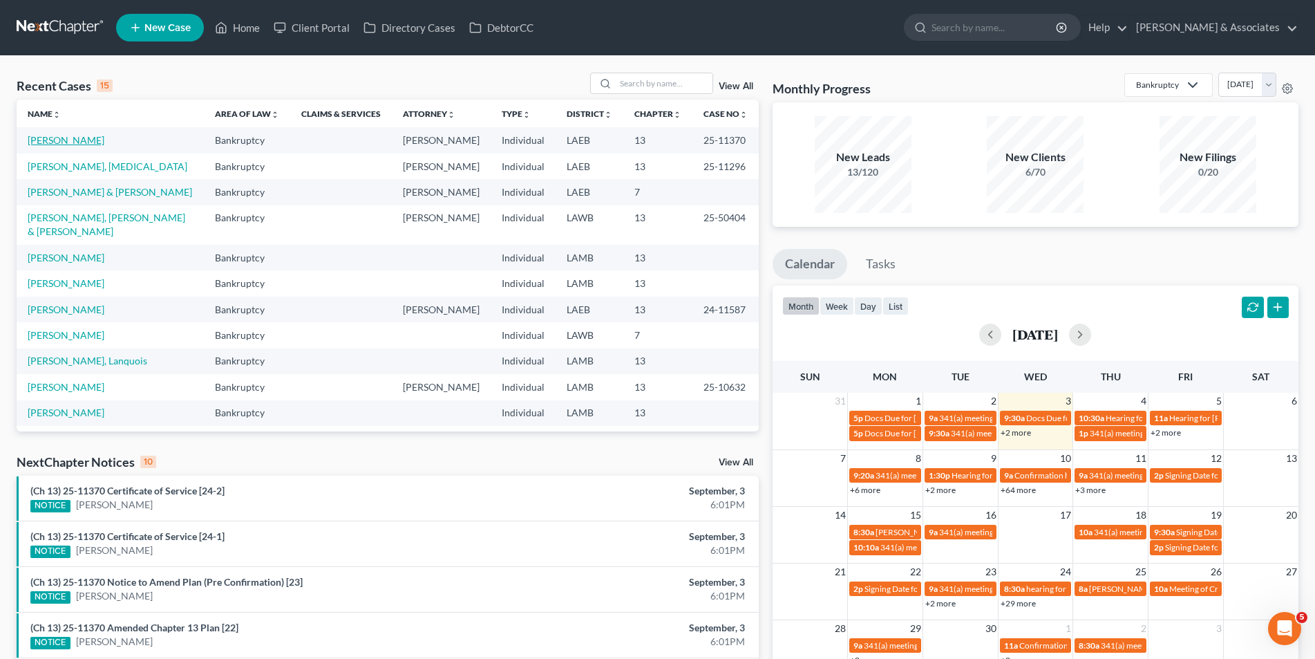
click at [75, 141] on link "[PERSON_NAME]" at bounding box center [66, 140] width 77 height 12
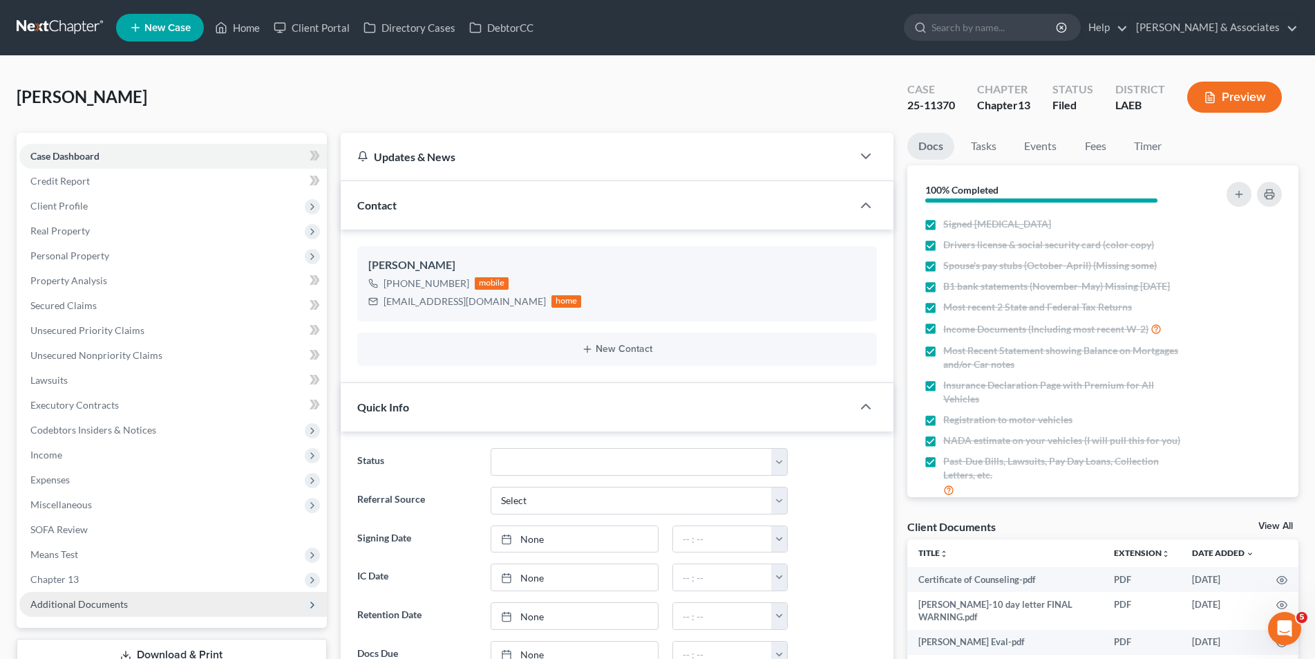
click at [158, 592] on span "Additional Documents" at bounding box center [173, 604] width 308 height 25
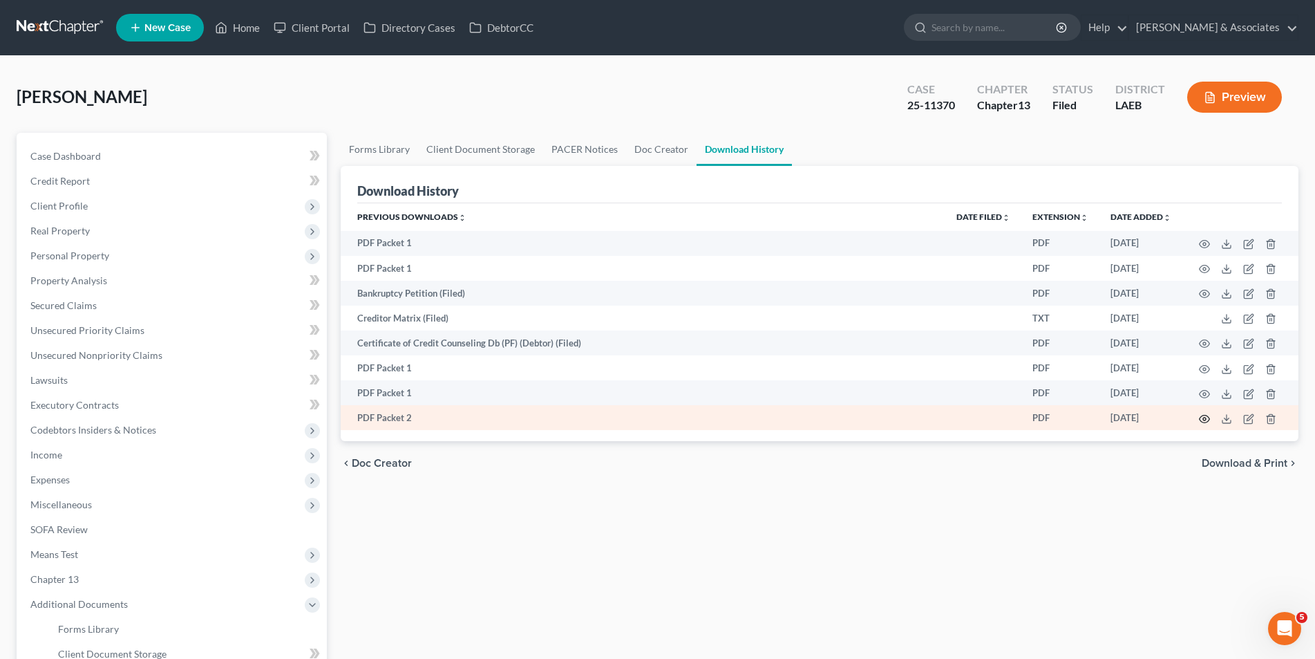
click at [1207, 419] on icon "button" at bounding box center [1204, 418] width 11 height 11
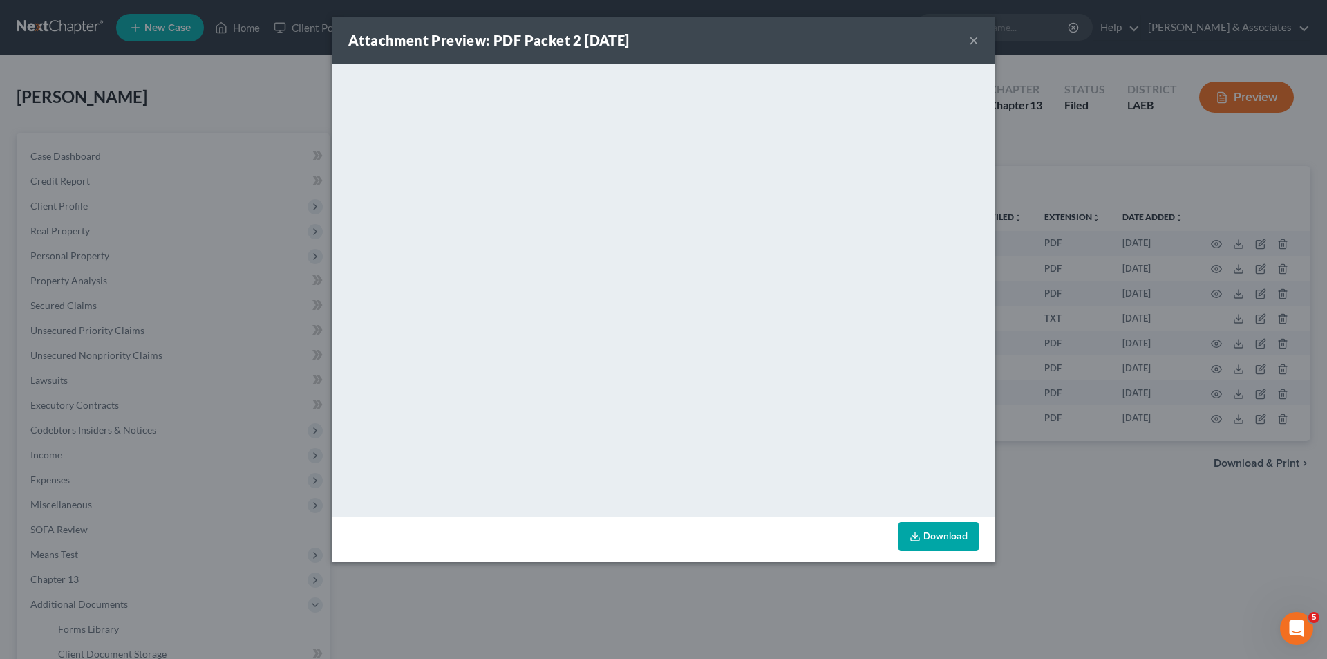
click at [975, 34] on button "×" at bounding box center [974, 40] width 10 height 17
